Goal: Task Accomplishment & Management: Use online tool/utility

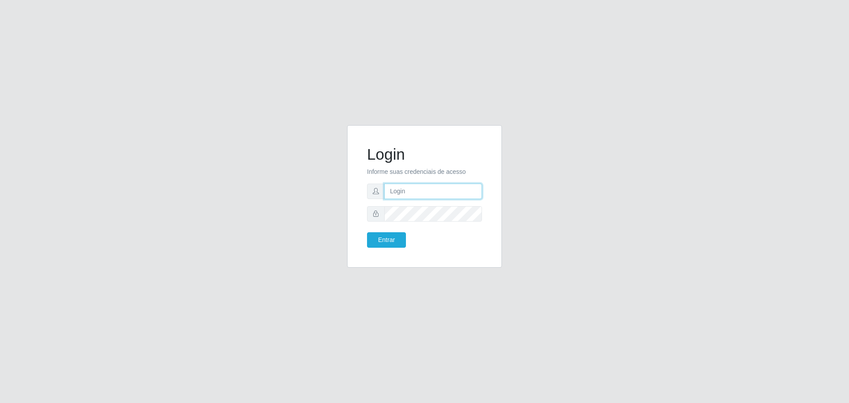
type input "[EMAIL_ADDRESS][DOMAIN_NAME]"
click at [414, 203] on form "Login Informe suas credenciais de acesso [EMAIL_ADDRESS][DOMAIN_NAME] Entrar" at bounding box center [424, 196] width 115 height 103
click at [367, 232] on button "Entrar" at bounding box center [386, 239] width 39 height 15
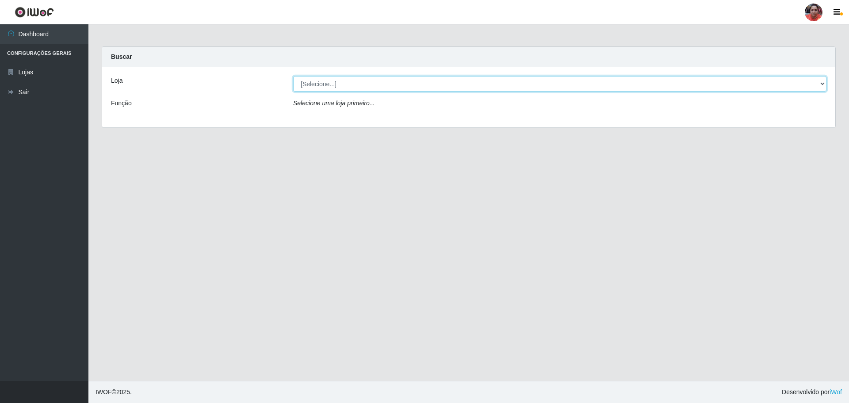
click at [664, 82] on select "[Selecione...] Mar Vermelho - Loja 05" at bounding box center [560, 83] width 534 height 15
select select "252"
click at [293, 76] on select "[Selecione...] Mar Vermelho - Loja 05" at bounding box center [560, 83] width 534 height 15
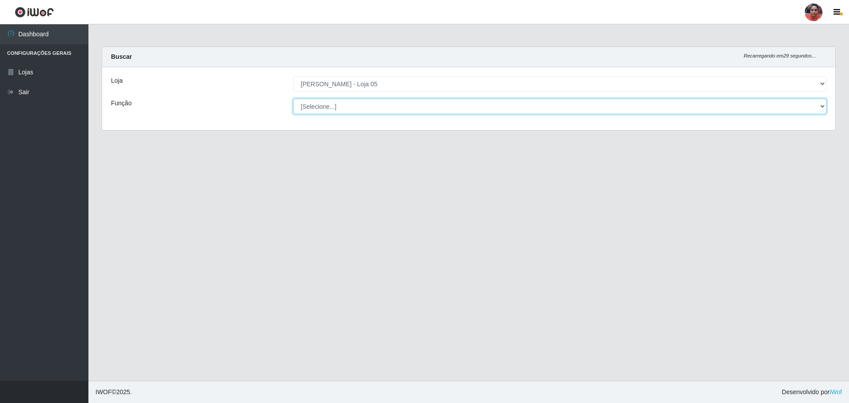
click at [579, 108] on select "[Selecione...] ASG ASG + ASG ++ Auxiliar de Depósito Auxiliar de Depósito + Aux…" at bounding box center [560, 106] width 534 height 15
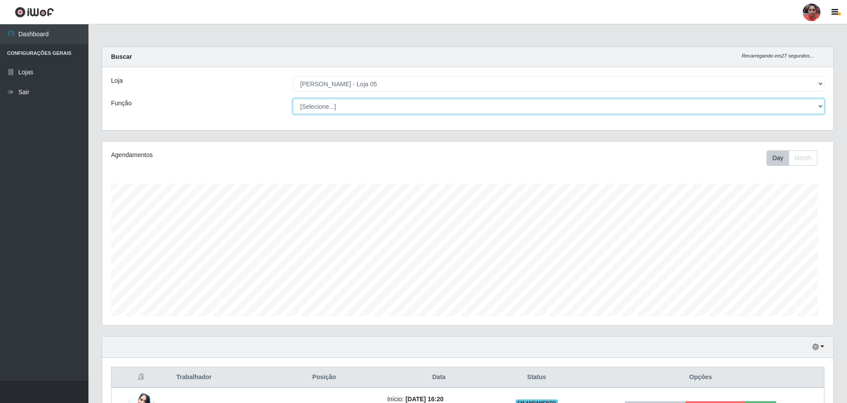
select select "72"
click at [293, 99] on select "[Selecione...] ASG ASG + ASG ++ Auxiliar de Depósito Auxiliar de Depósito + Aux…" at bounding box center [559, 106] width 532 height 15
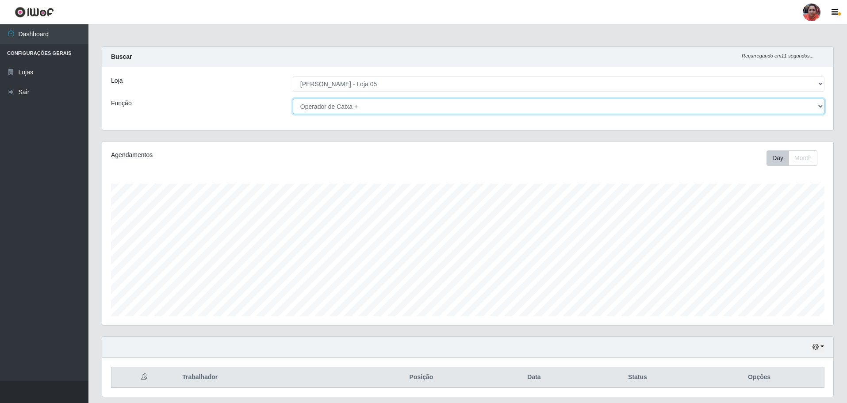
scroll to position [27, 0]
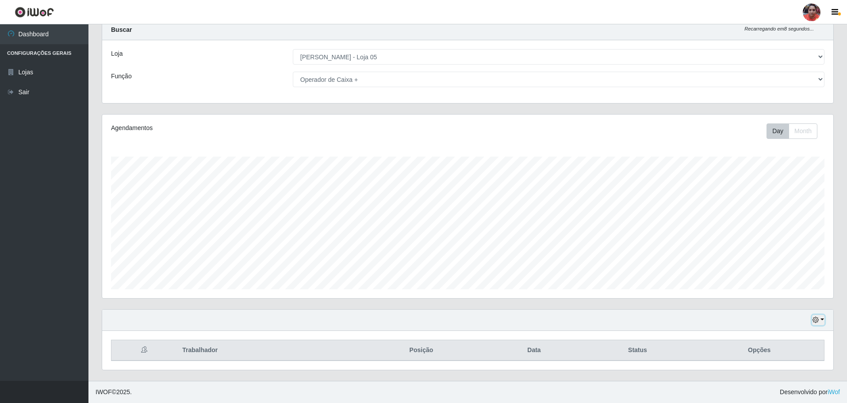
click at [824, 320] on button "button" at bounding box center [818, 320] width 12 height 10
click at [802, 265] on button "3 dias" at bounding box center [789, 268] width 70 height 19
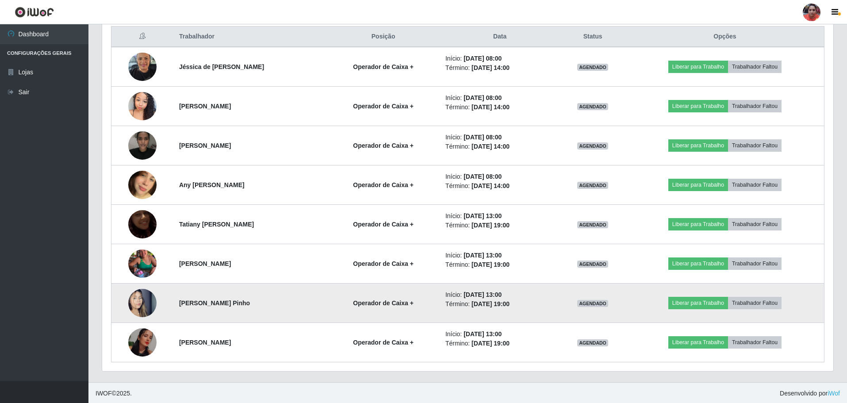
scroll to position [342, 0]
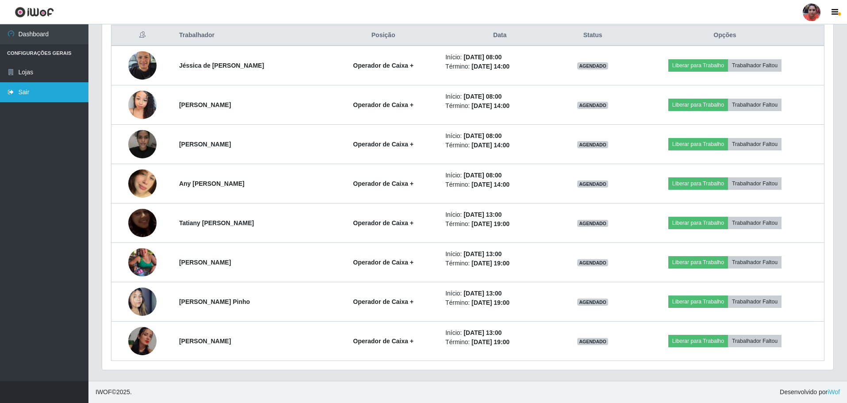
click at [34, 93] on link "Sair" at bounding box center [44, 92] width 88 height 20
